Goal: Task Accomplishment & Management: Manage account settings

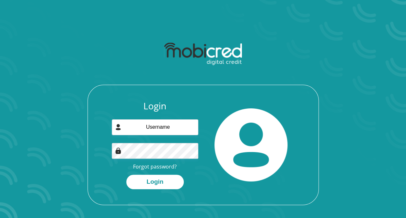
click at [150, 127] on input "email" at bounding box center [155, 127] width 86 height 16
type input "luzuko.ntsali51@gmail.com"
click at [126, 174] on button "Login" at bounding box center [154, 181] width 57 height 15
